Goal: Task Accomplishment & Management: Use online tool/utility

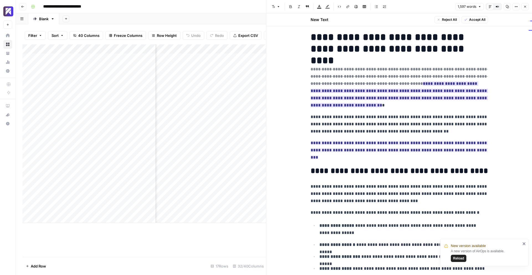
scroll to position [8, 0]
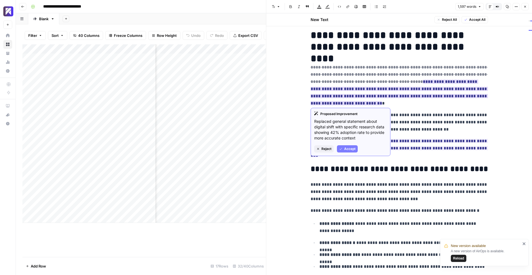
click at [350, 147] on span "Accept" at bounding box center [349, 148] width 11 height 5
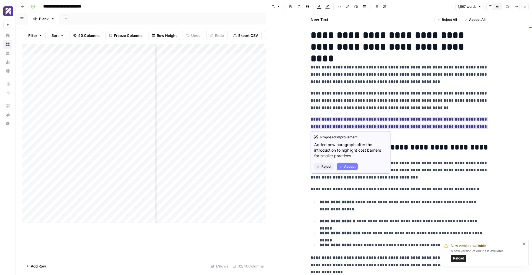
click at [351, 165] on span "Accept" at bounding box center [349, 166] width 11 height 5
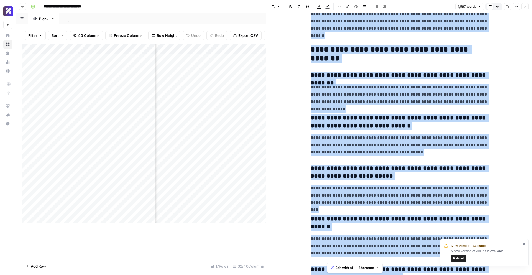
scroll to position [1782, 0]
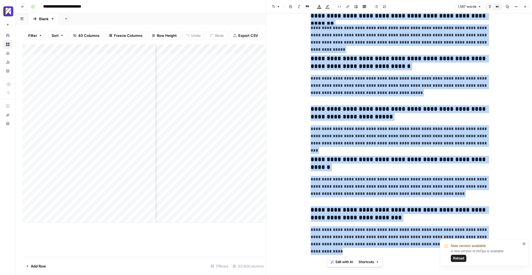
drag, startPoint x: 311, startPoint y: 28, endPoint x: 377, endPoint y: 252, distance: 233.5
copy div "**********"
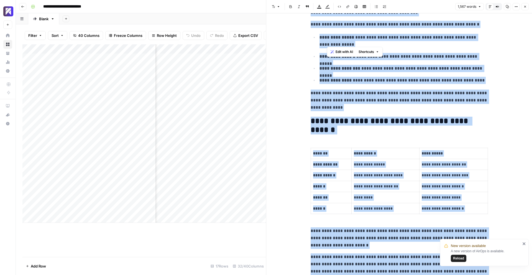
scroll to position [0, 0]
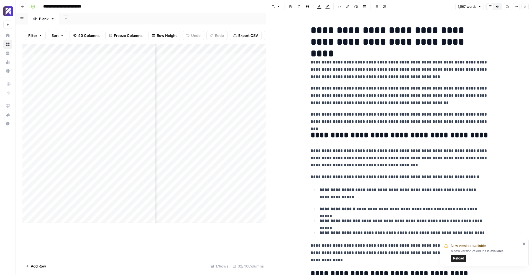
click at [316, 32] on h1 "**********" at bounding box center [399, 35] width 177 height 23
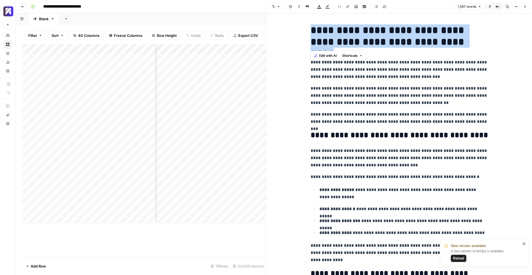
drag, startPoint x: 311, startPoint y: 30, endPoint x: 454, endPoint y: 44, distance: 143.9
click at [454, 44] on h1 "**********" at bounding box center [399, 35] width 177 height 23
copy h1 "**********"
click at [526, 9] on button "Close" at bounding box center [525, 6] width 7 height 7
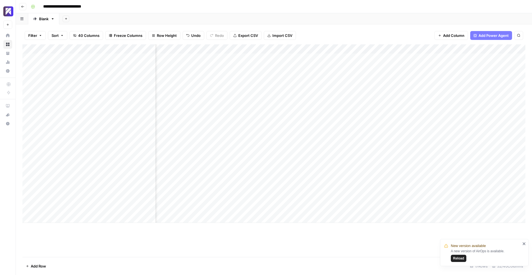
scroll to position [0, 1367]
click at [453, 163] on div "Add Column" at bounding box center [273, 133] width 503 height 178
click at [455, 161] on div "Add Column" at bounding box center [273, 133] width 503 height 178
click at [469, 137] on div "Add Column" at bounding box center [273, 133] width 503 height 178
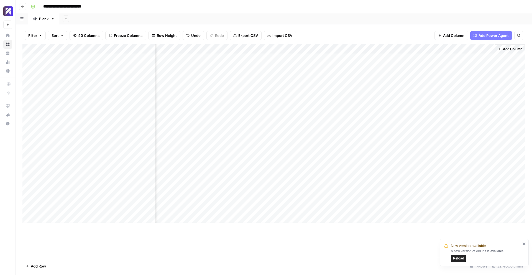
click at [469, 163] on div "Add Column" at bounding box center [273, 133] width 503 height 178
click at [489, 162] on div "Add Column" at bounding box center [273, 133] width 503 height 178
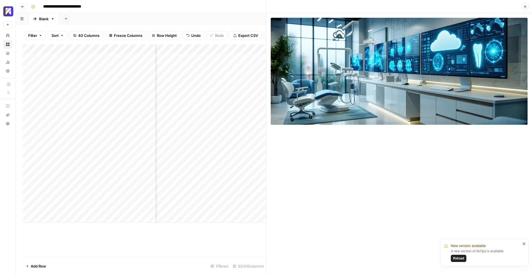
click at [524, 8] on icon "button" at bounding box center [525, 6] width 3 height 3
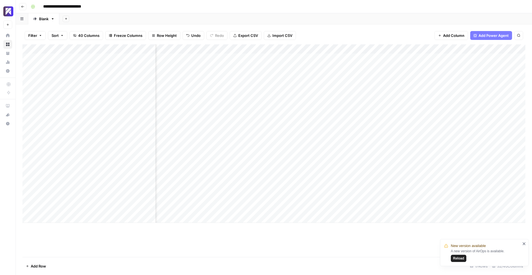
scroll to position [0, 1016]
drag, startPoint x: 427, startPoint y: 47, endPoint x: 477, endPoint y: 48, distance: 49.6
click at [477, 48] on div "Add Column" at bounding box center [273, 133] width 503 height 178
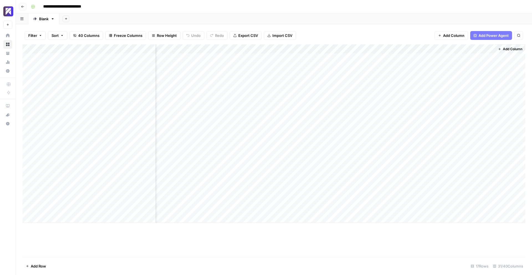
click at [195, 161] on div "Add Column" at bounding box center [273, 133] width 503 height 178
click at [203, 161] on div "Add Column" at bounding box center [273, 133] width 503 height 178
click at [213, 160] on div at bounding box center [201, 162] width 51 height 10
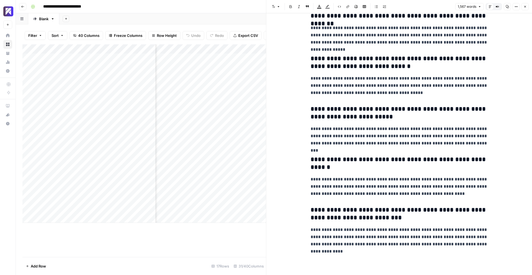
scroll to position [0, 745]
click at [524, 6] on icon "button" at bounding box center [525, 6] width 3 height 3
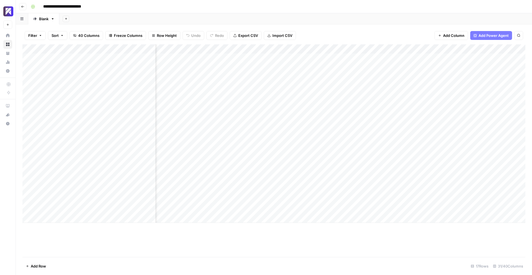
click at [331, 161] on div "Add Column" at bounding box center [273, 133] width 503 height 178
click at [348, 162] on div "Add Column" at bounding box center [273, 133] width 503 height 178
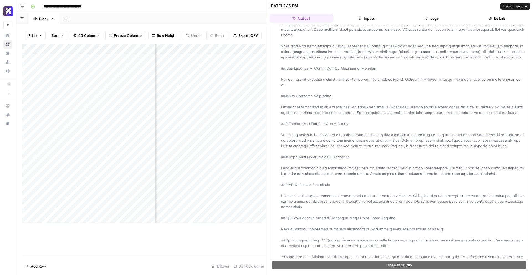
scroll to position [233, 0]
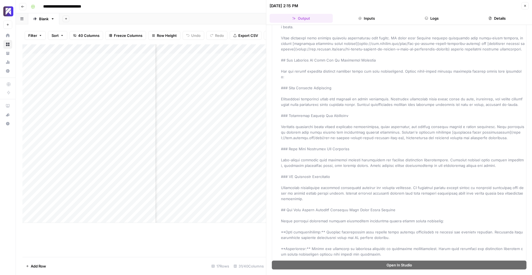
click at [393, 7] on div "08/07/25 at 2:15 PM" at bounding box center [395, 6] width 250 height 6
type input "****"
click at [255, 51] on icon "Close Search" at bounding box center [255, 51] width 2 height 2
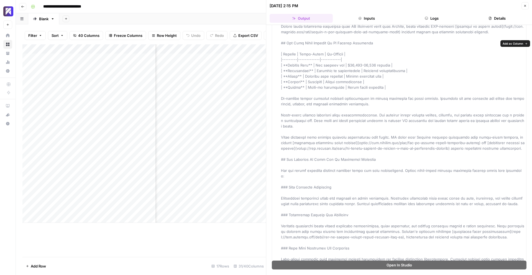
scroll to position [0, 0]
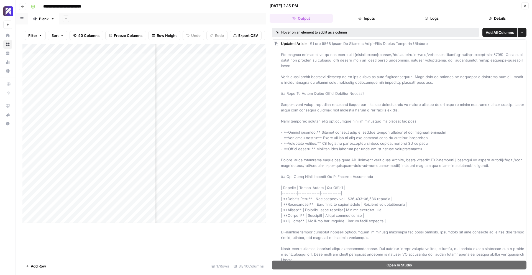
click at [523, 6] on button "Close" at bounding box center [525, 5] width 7 height 7
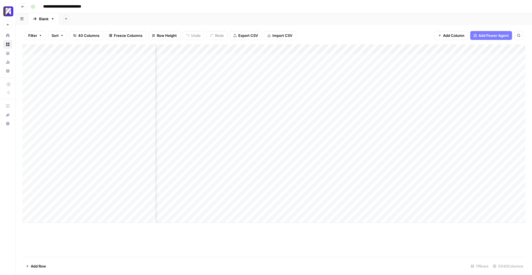
scroll to position [0, 744]
click at [349, 162] on div "Add Column" at bounding box center [273, 133] width 503 height 178
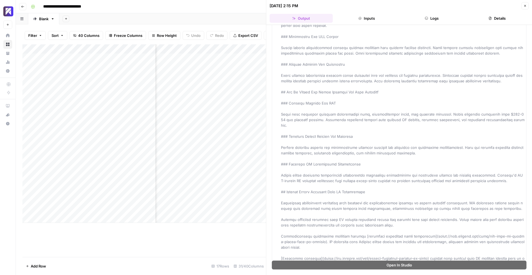
scroll to position [954, 0]
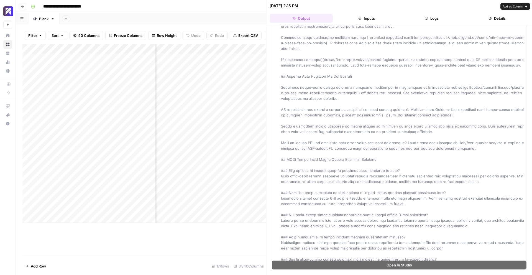
drag, startPoint x: 282, startPoint y: 54, endPoint x: 499, endPoint y: 256, distance: 296.7
copy span "The dental industry is in the midst of a [digital shift](https://www.overjet.co…"
click at [526, 7] on icon "button" at bounding box center [525, 5] width 3 height 3
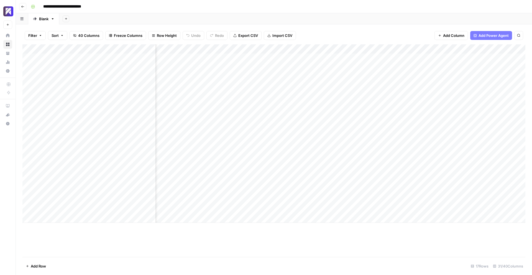
scroll to position [0, 1126]
click at [295, 160] on div "Add Column" at bounding box center [273, 133] width 503 height 178
click at [354, 161] on div "Add Column" at bounding box center [273, 133] width 503 height 178
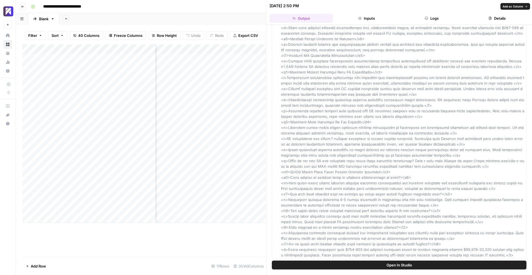
scroll to position [760, 0]
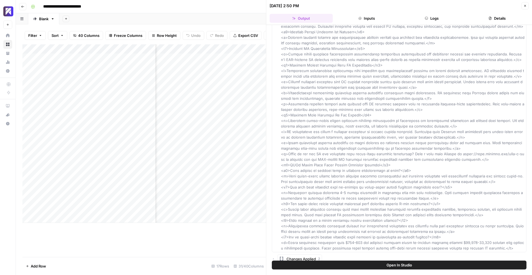
click at [525, 6] on icon "button" at bounding box center [525, 6] width 2 height 2
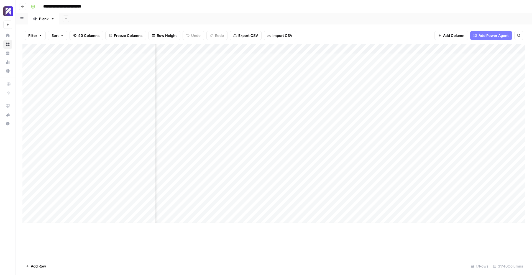
scroll to position [0, 1195]
click at [384, 161] on div "Add Column" at bounding box center [273, 133] width 503 height 178
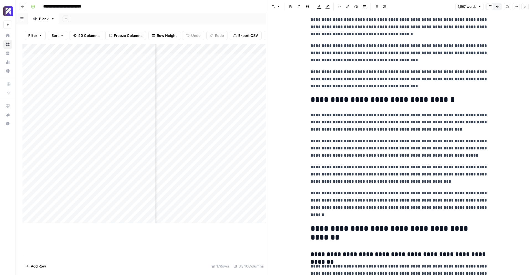
scroll to position [1782, 0]
